Goal: Task Accomplishment & Management: Use online tool/utility

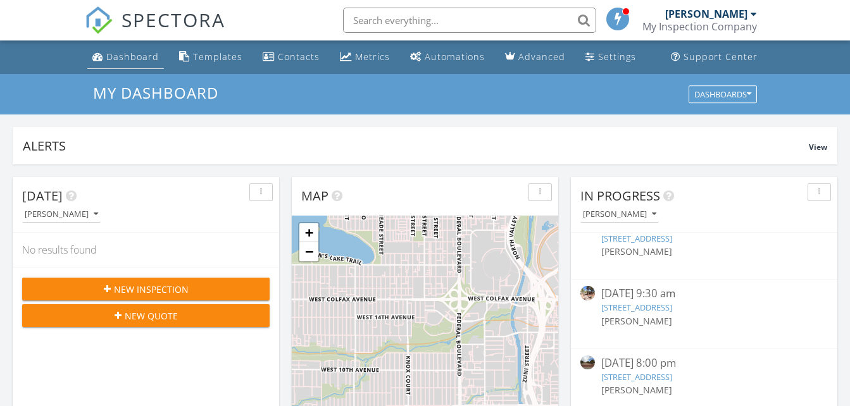
click at [119, 54] on div "Dashboard" at bounding box center [132, 57] width 53 height 12
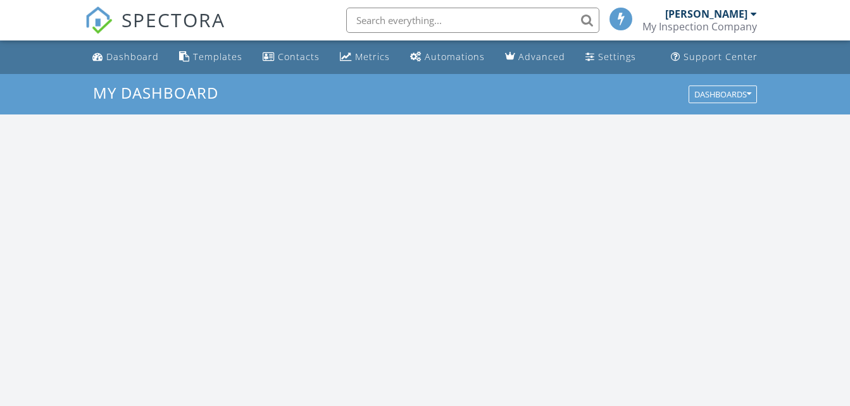
scroll to position [1171, 869]
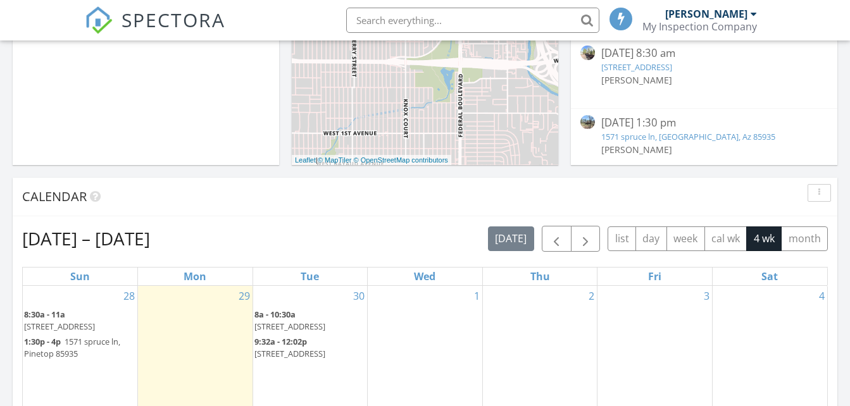
scroll to position [380, 0]
drag, startPoint x: 299, startPoint y: 346, endPoint x: 296, endPoint y: 354, distance: 8.2
click at [296, 347] on span "9:32a - 12:02p" at bounding box center [280, 340] width 53 height 11
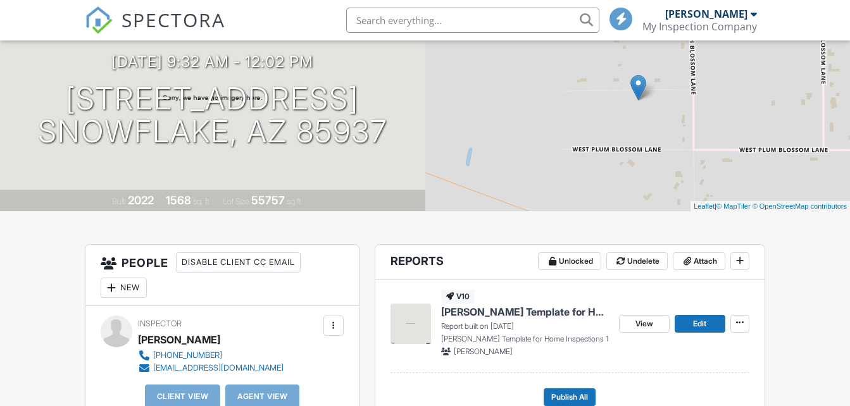
scroll to position [190, 0]
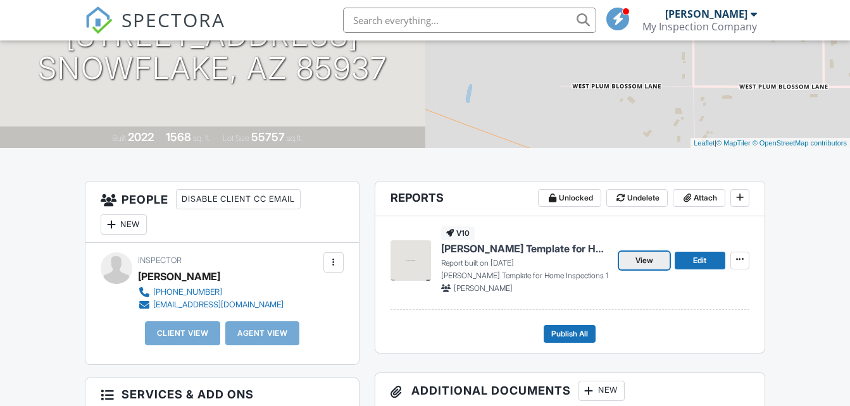
click at [645, 261] on span "View" at bounding box center [644, 260] width 18 height 13
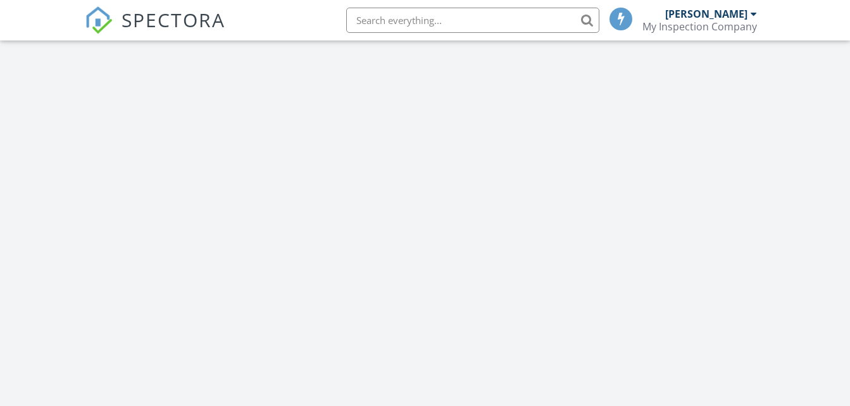
scroll to position [1171, 869]
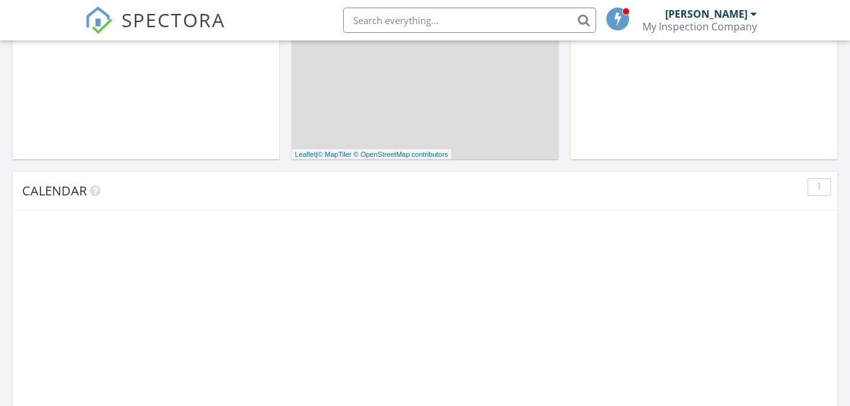
scroll to position [1171, 869]
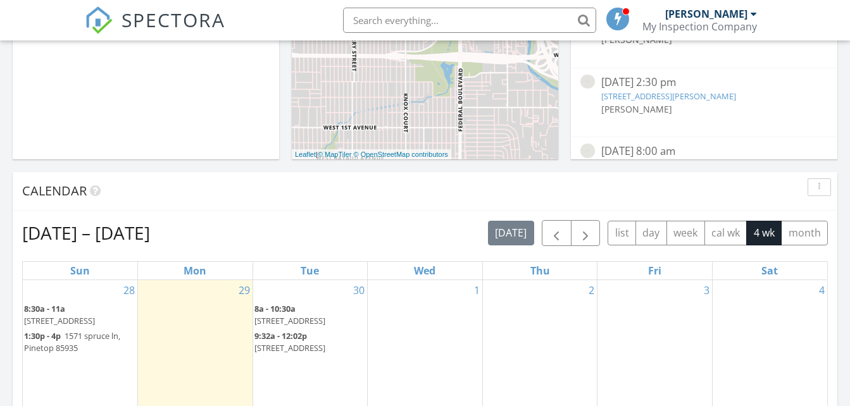
click at [288, 307] on span "8a - 10:30a" at bounding box center [274, 308] width 41 height 11
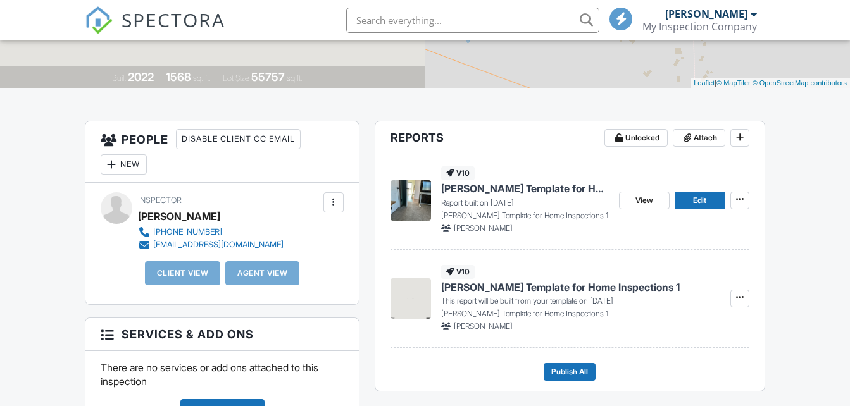
scroll to position [253, 0]
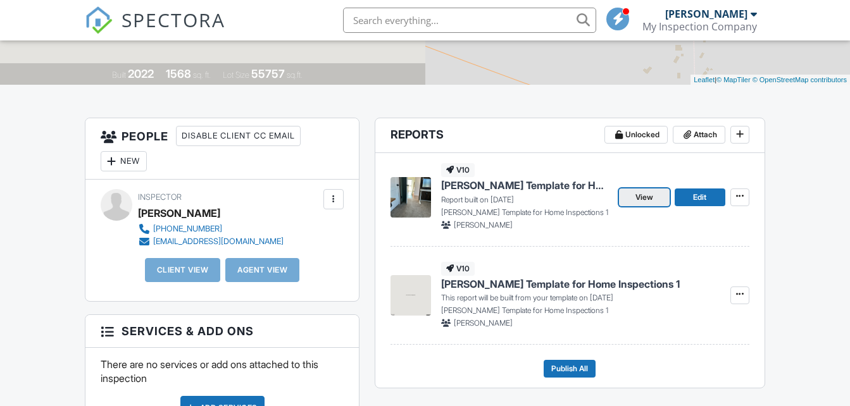
click at [640, 197] on span "View" at bounding box center [644, 197] width 18 height 13
